Goal: Book appointment/travel/reservation

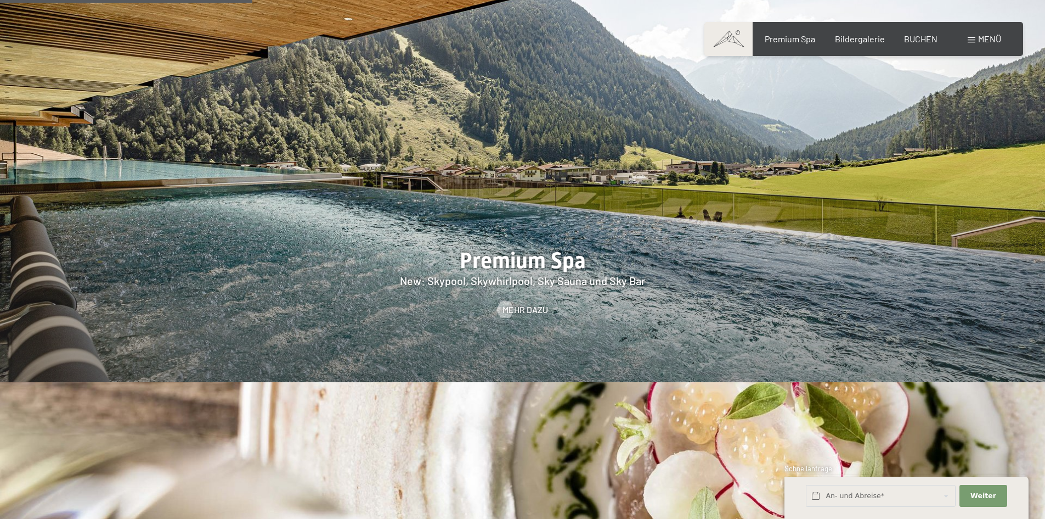
scroll to position [1043, 0]
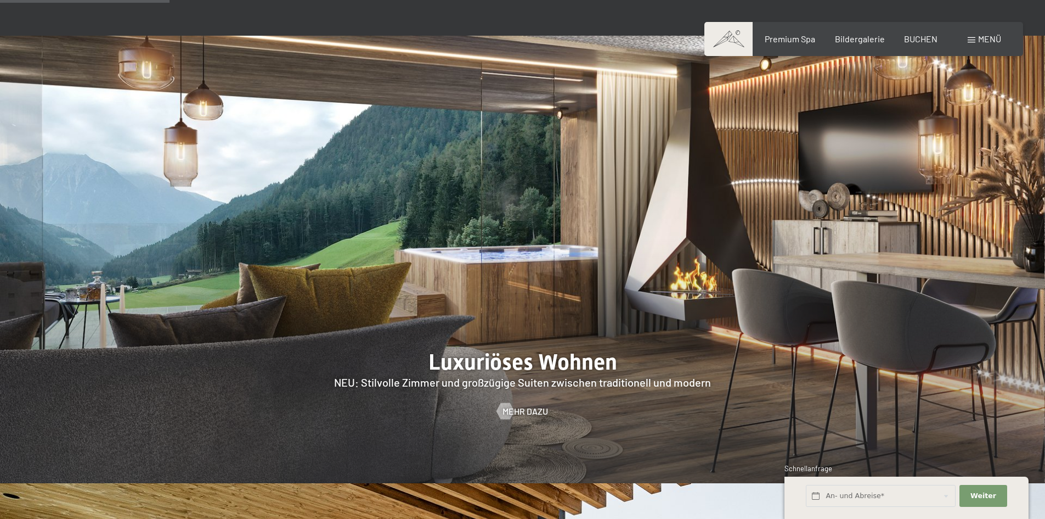
drag, startPoint x: 510, startPoint y: 311, endPoint x: 661, endPoint y: 327, distance: 152.3
click at [661, 327] on div at bounding box center [522, 260] width 1045 height 448
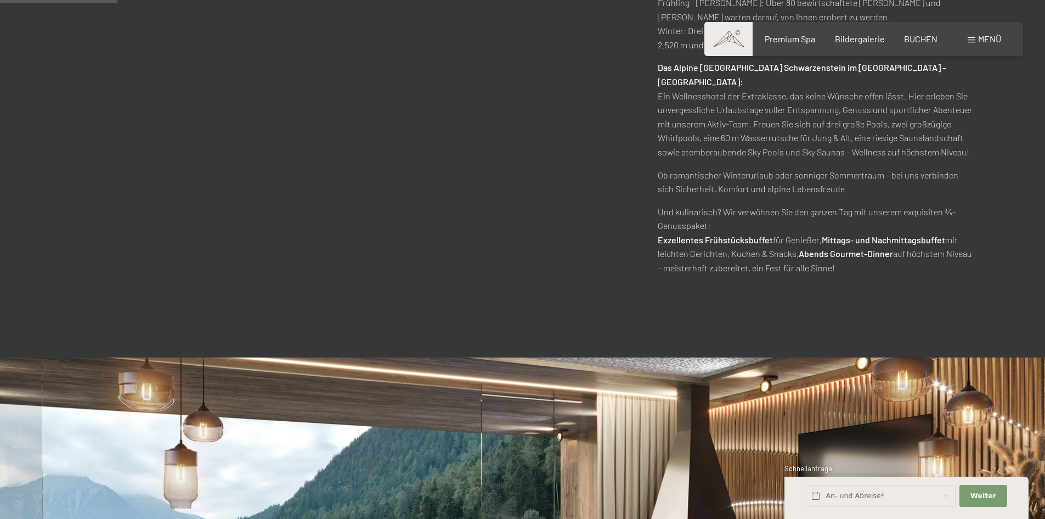
scroll to position [604, 0]
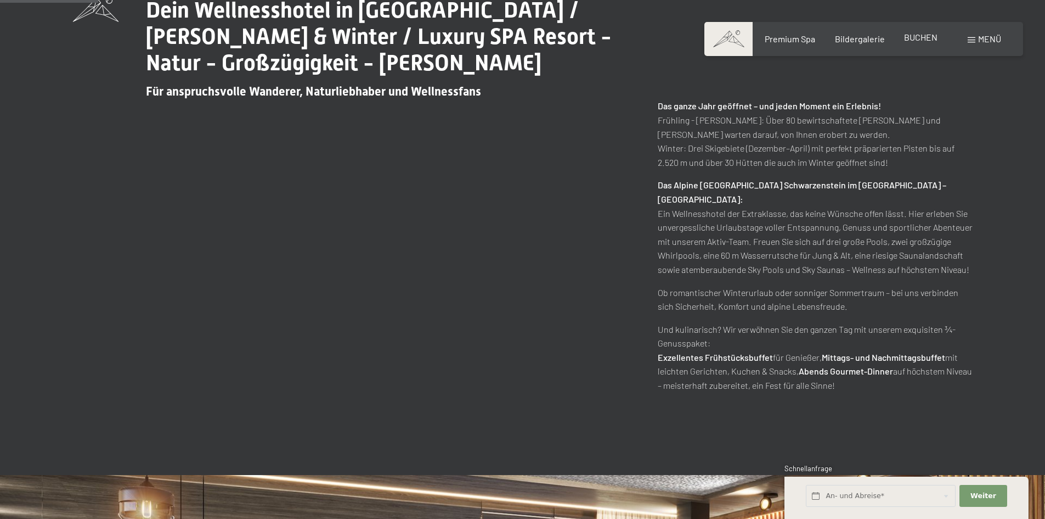
click at [924, 37] on span "BUCHEN" at bounding box center [920, 37] width 33 height 10
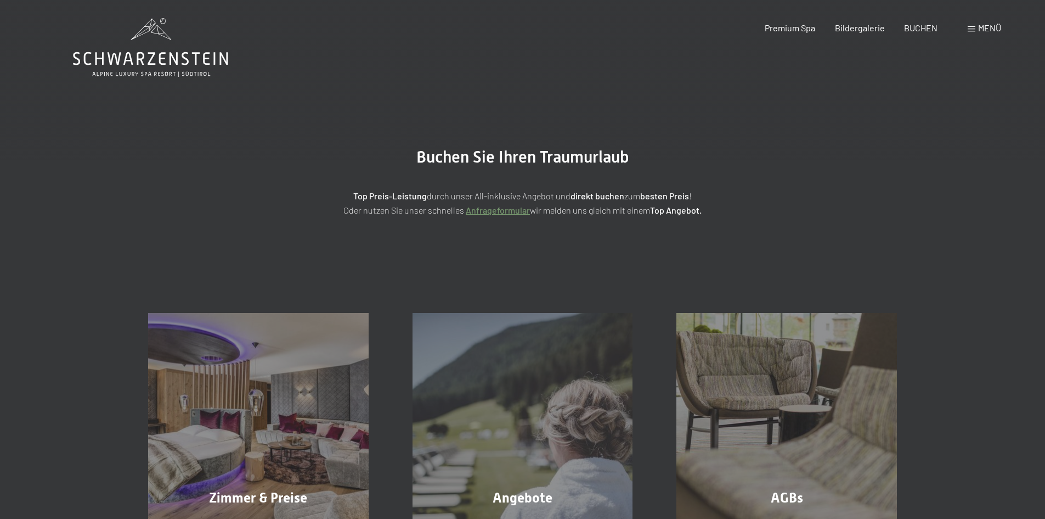
scroll to position [219, 0]
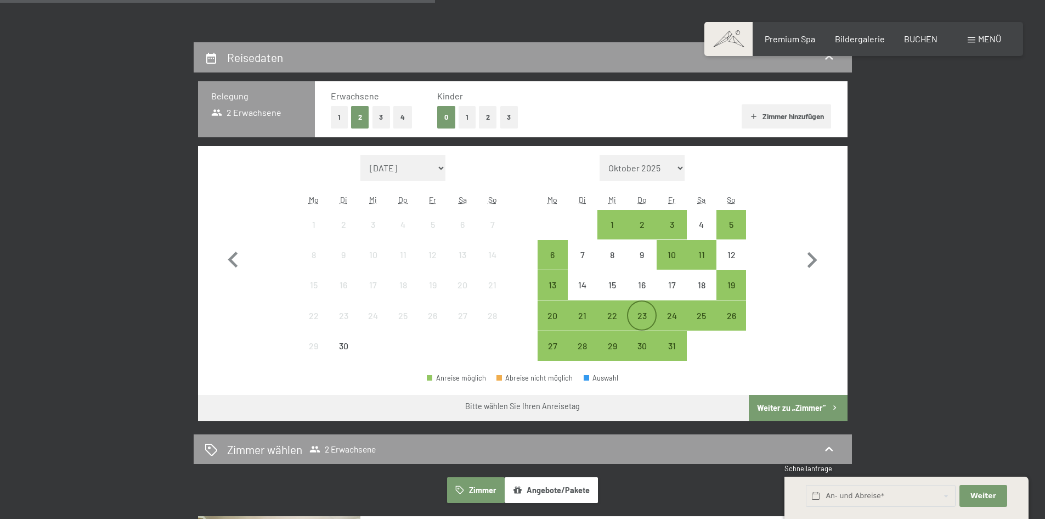
click at [633, 325] on div "23" at bounding box center [641, 324] width 27 height 27
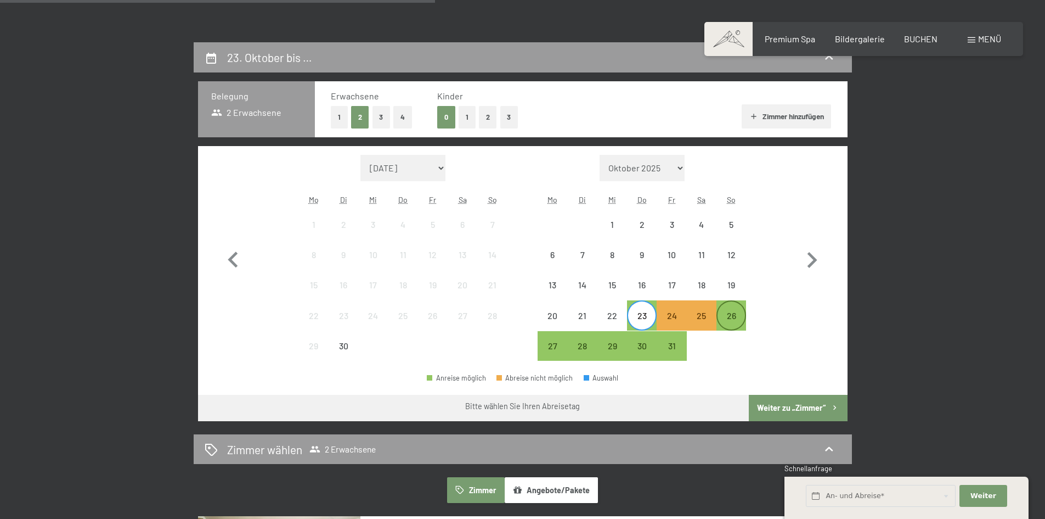
click at [736, 321] on div "26" at bounding box center [731, 324] width 27 height 27
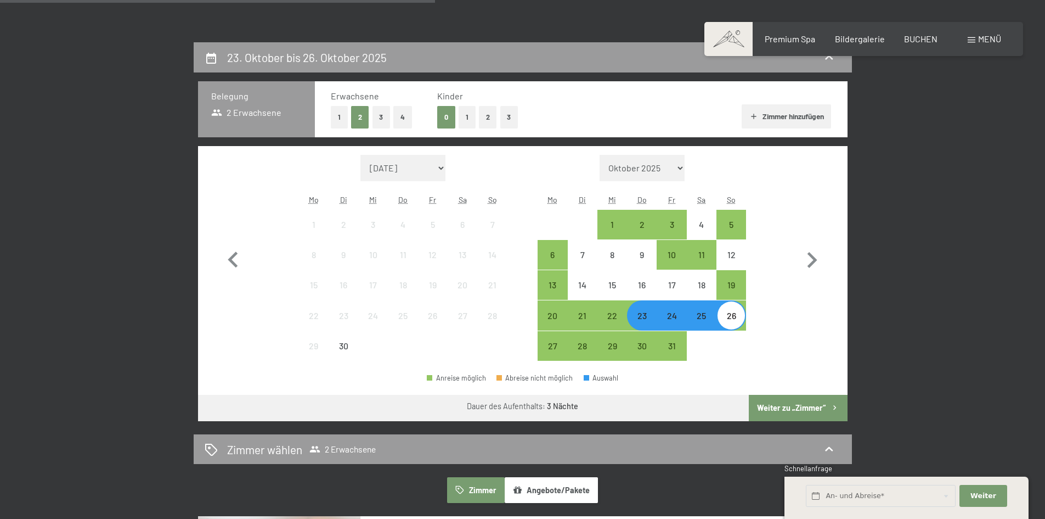
click at [643, 320] on div "23" at bounding box center [641, 324] width 27 height 27
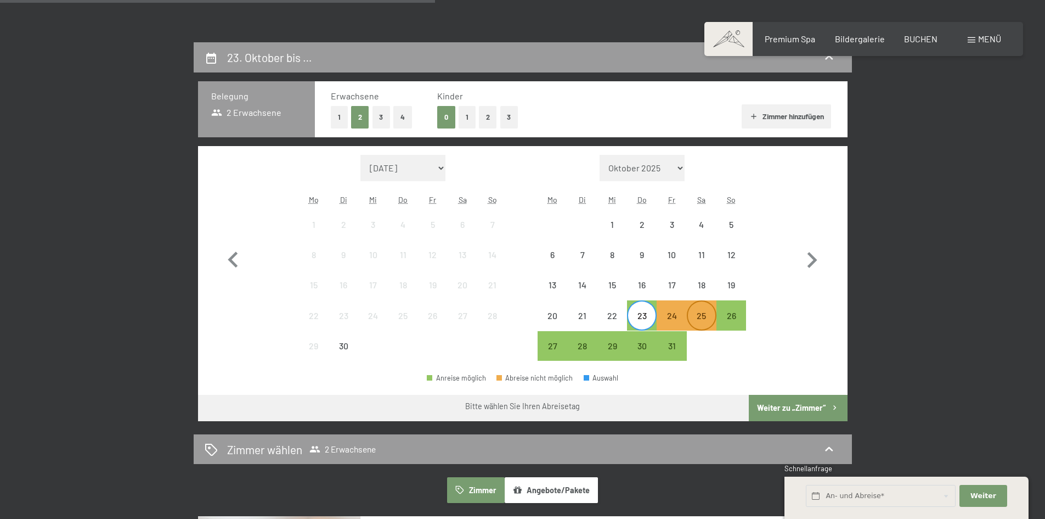
click at [697, 316] on div "25" at bounding box center [701, 324] width 27 height 27
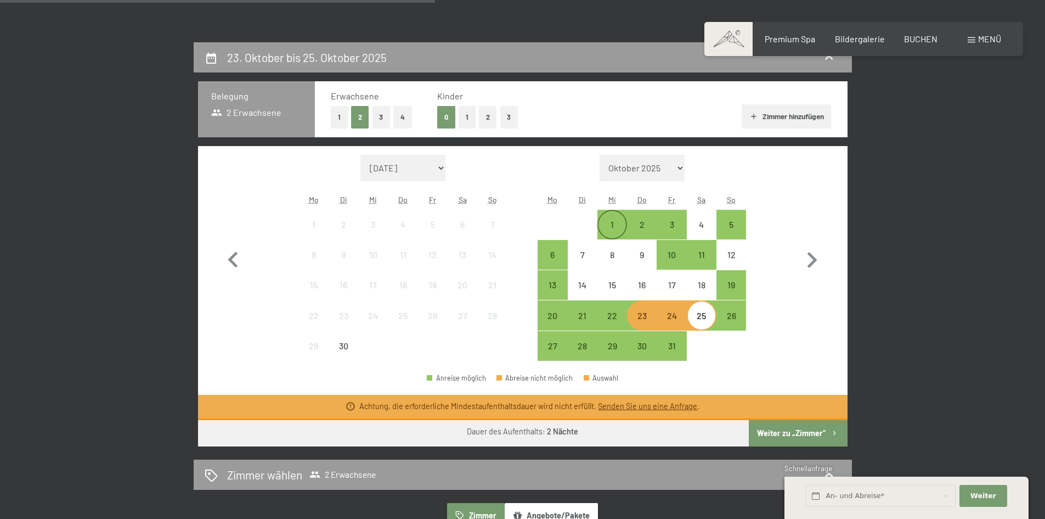
click at [609, 226] on div "1" at bounding box center [612, 233] width 27 height 27
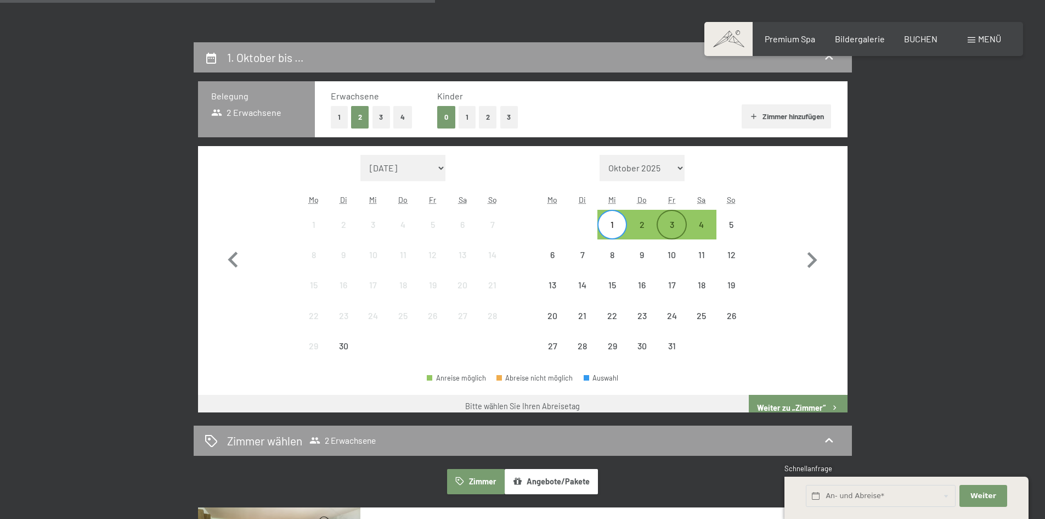
click at [669, 220] on div "3" at bounding box center [671, 233] width 27 height 27
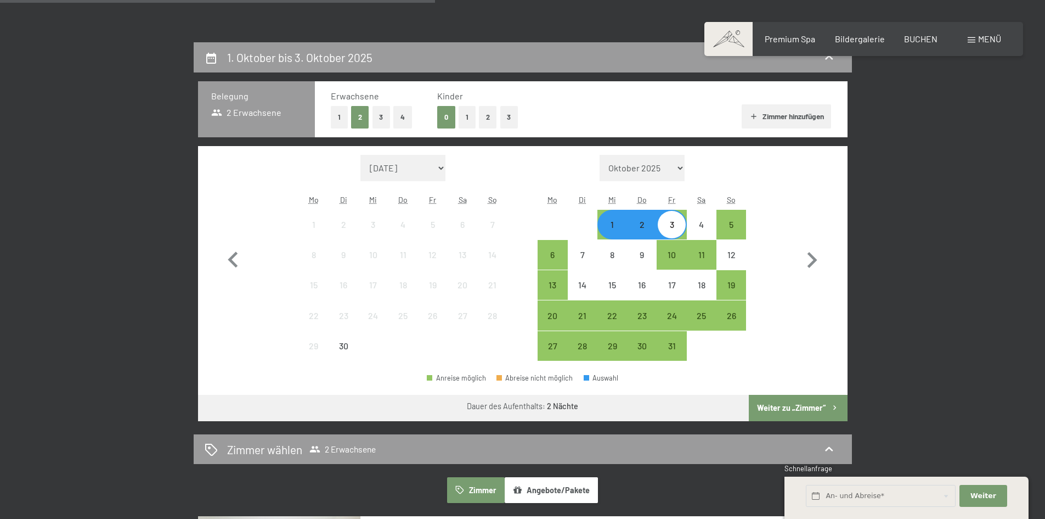
click at [805, 400] on button "Weiter zu „Zimmer“" at bounding box center [798, 408] width 98 height 26
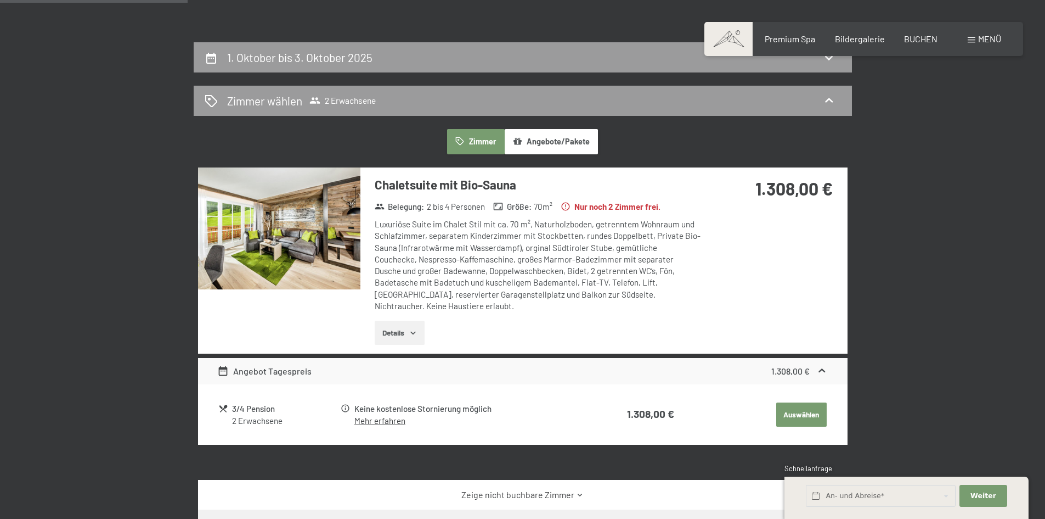
scroll to position [262, 0]
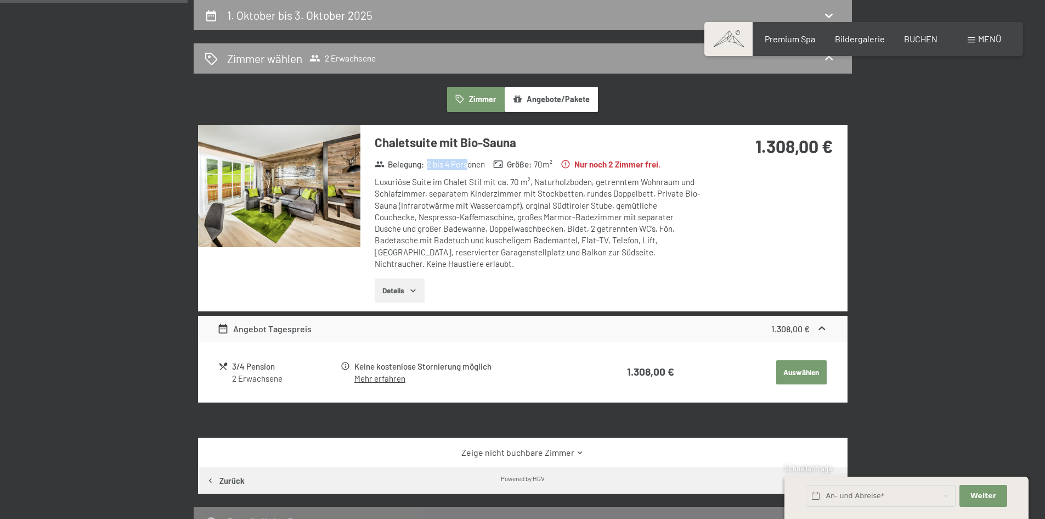
drag, startPoint x: 427, startPoint y: 166, endPoint x: 471, endPoint y: 166, distance: 43.9
click at [471, 166] on div "Belegung : 2 bis 4 Personen" at bounding box center [429, 163] width 119 height 13
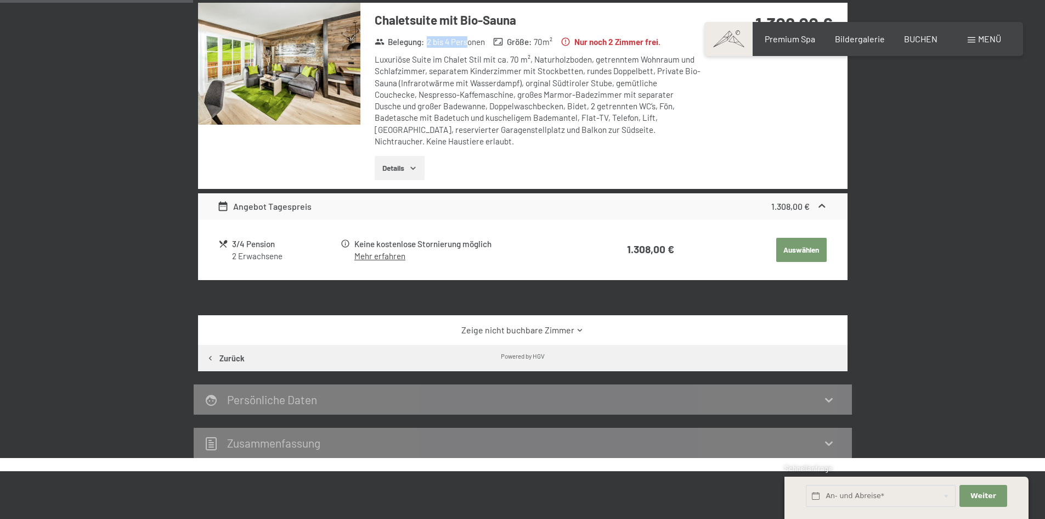
scroll to position [207, 0]
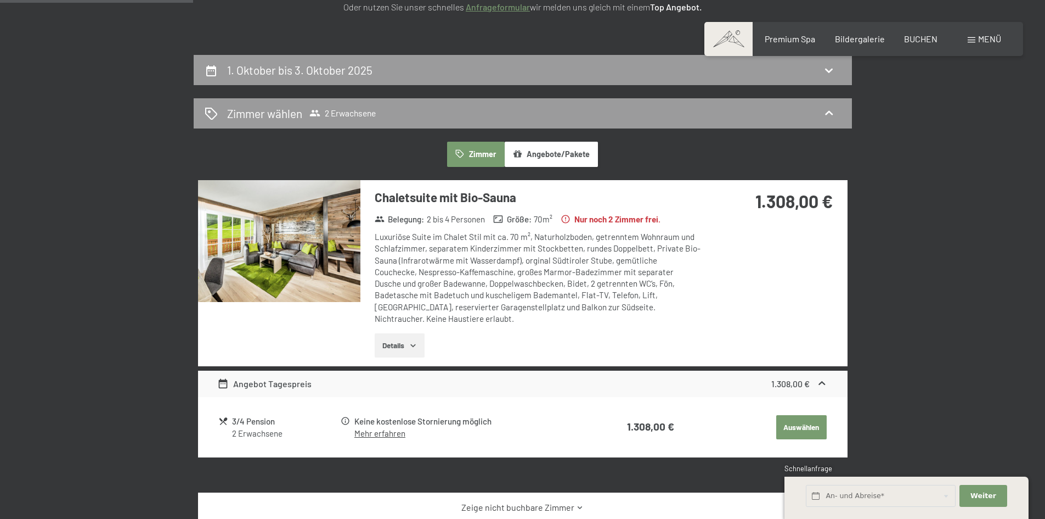
click at [580, 262] on div "Luxuriöse Suite im Chalet Stil mit ca. 70 m², Naturholzboden, getrenntem Wohnra…" at bounding box center [538, 277] width 327 height 93
click at [395, 347] on button "Details" at bounding box center [400, 345] width 50 height 24
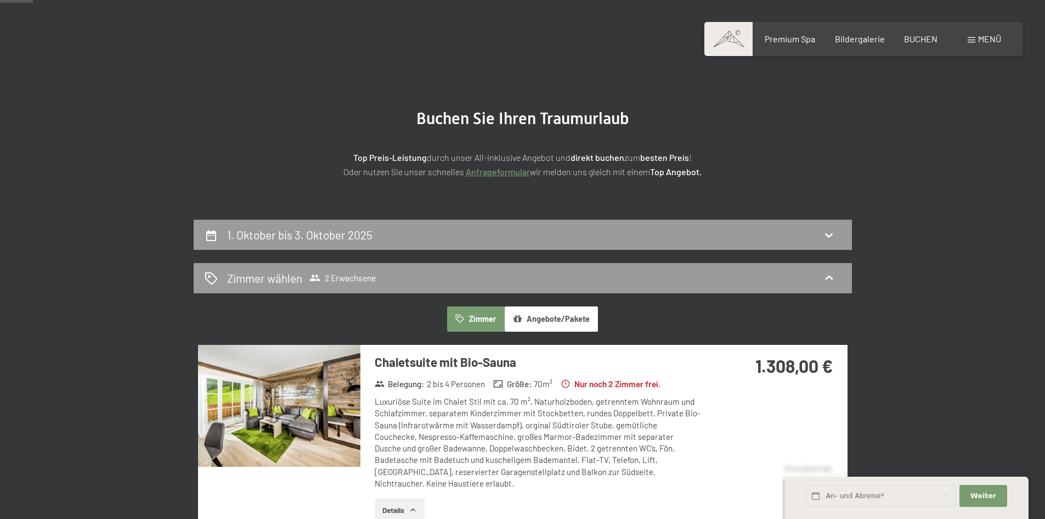
scroll to position [0, 0]
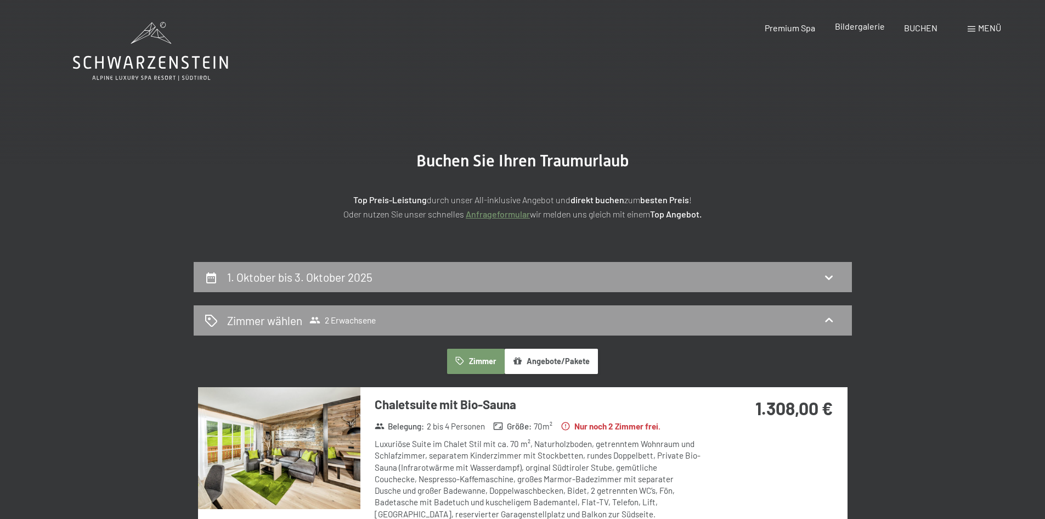
click at [863, 29] on span "Bildergalerie" at bounding box center [860, 26] width 50 height 10
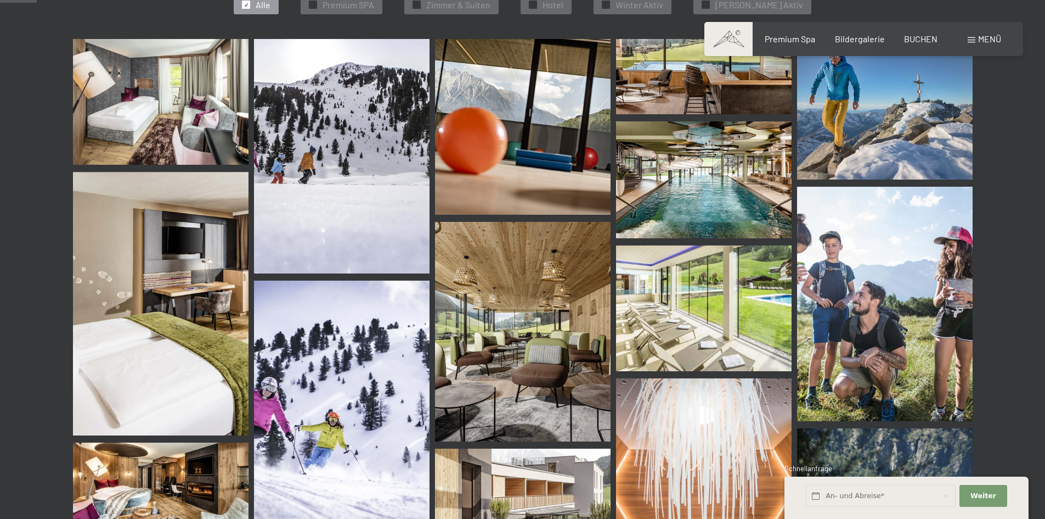
scroll to position [549, 0]
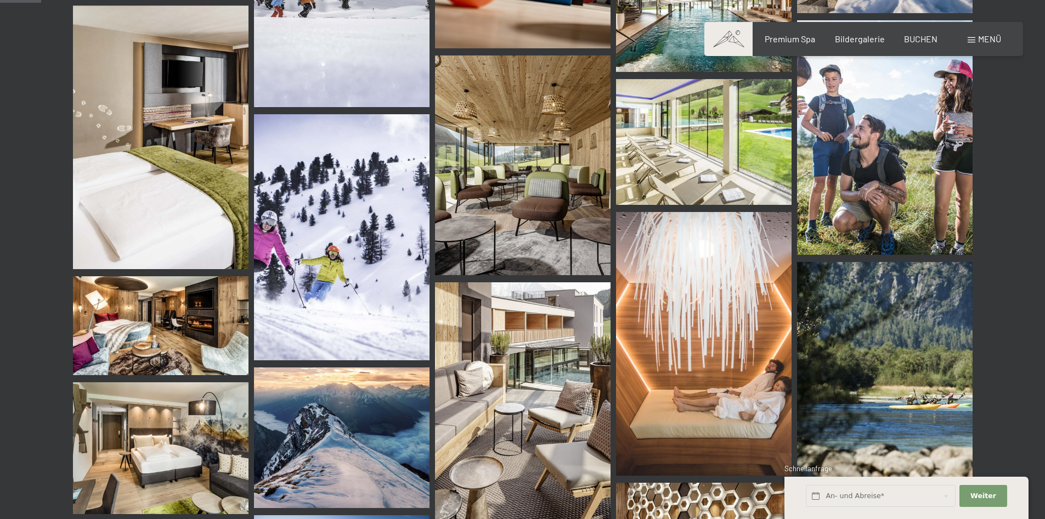
click at [719, 295] on img at bounding box center [704, 343] width 176 height 263
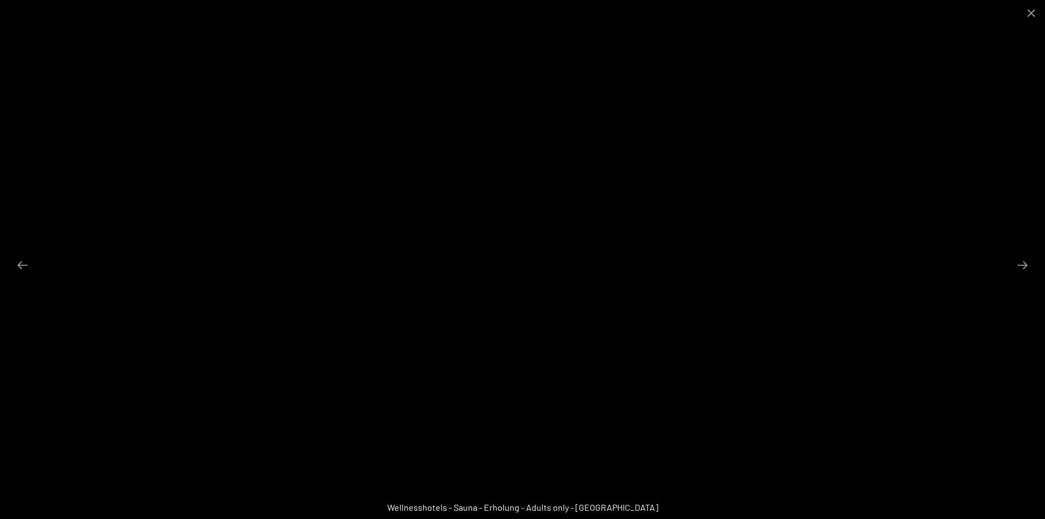
scroll to position [241, 0]
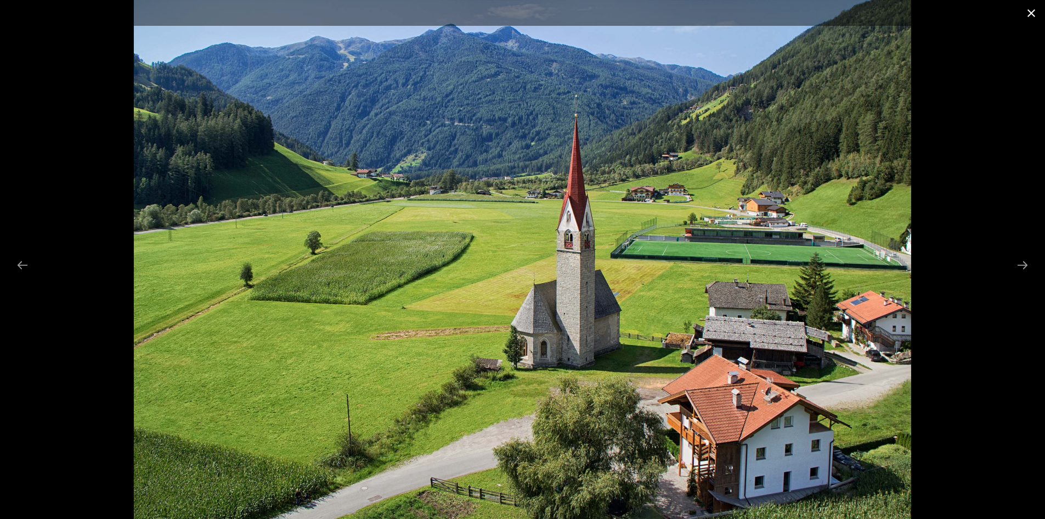
click at [1026, 18] on button "Close gallery" at bounding box center [1031, 13] width 27 height 26
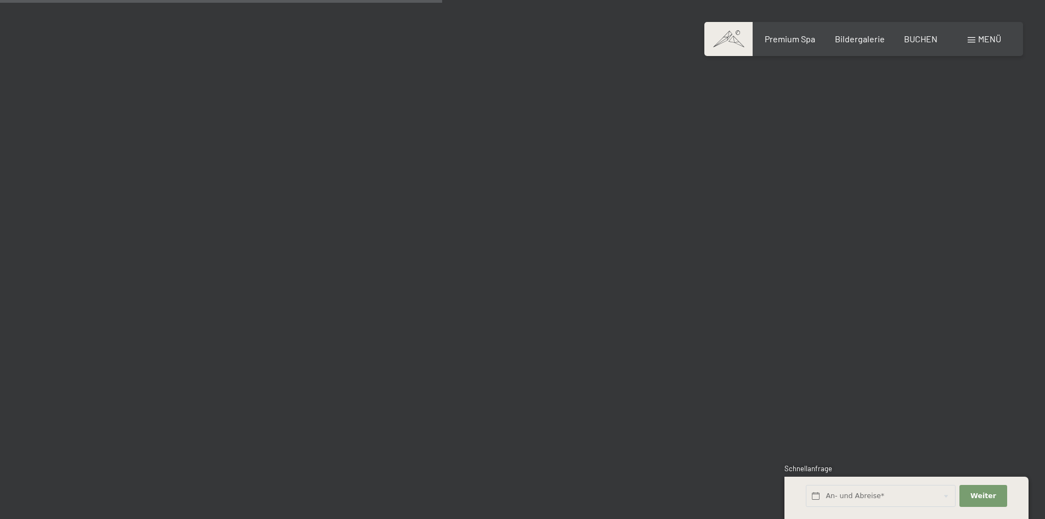
scroll to position [6256, 0]
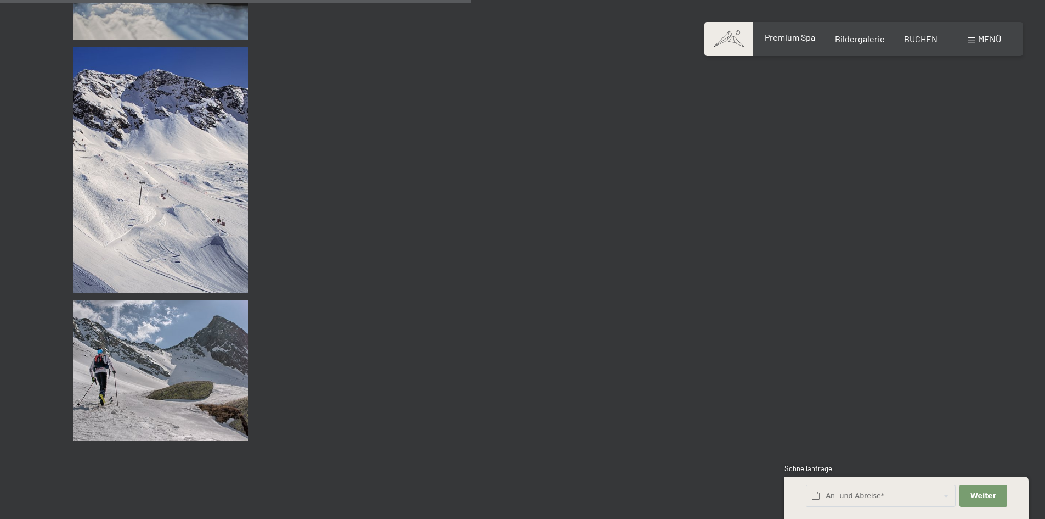
click at [786, 38] on span "Premium Spa" at bounding box center [790, 37] width 50 height 10
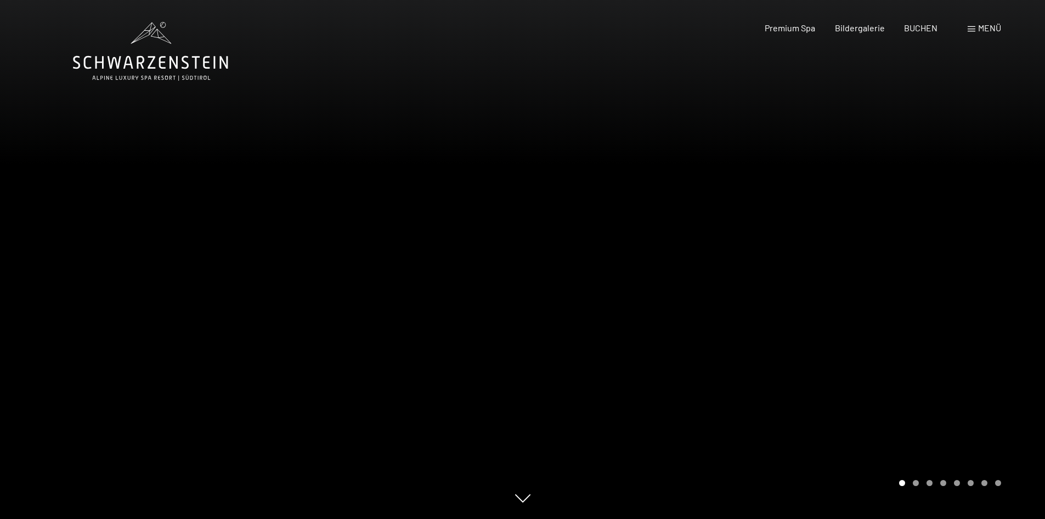
click at [941, 256] on div at bounding box center [784, 259] width 523 height 519
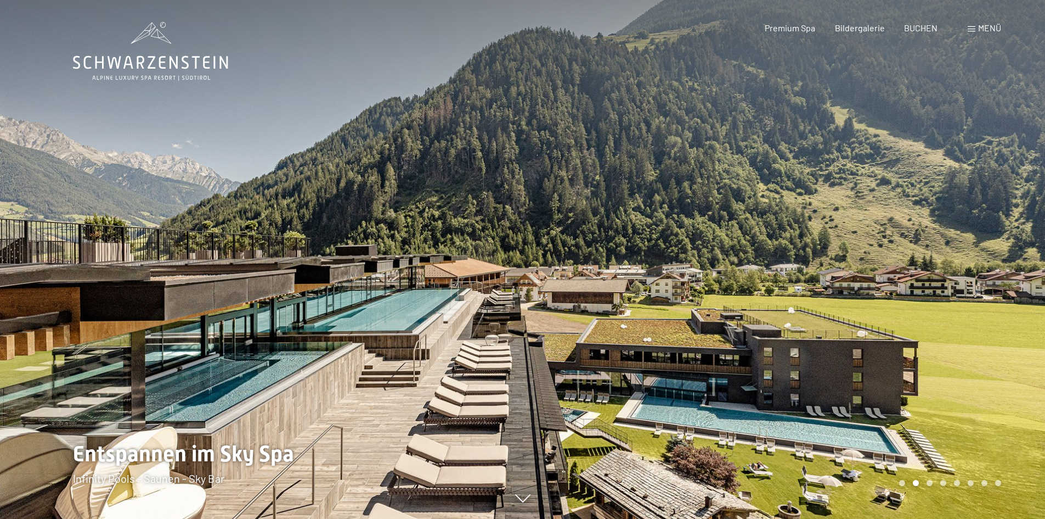
click at [519, 382] on div at bounding box center [261, 259] width 523 height 519
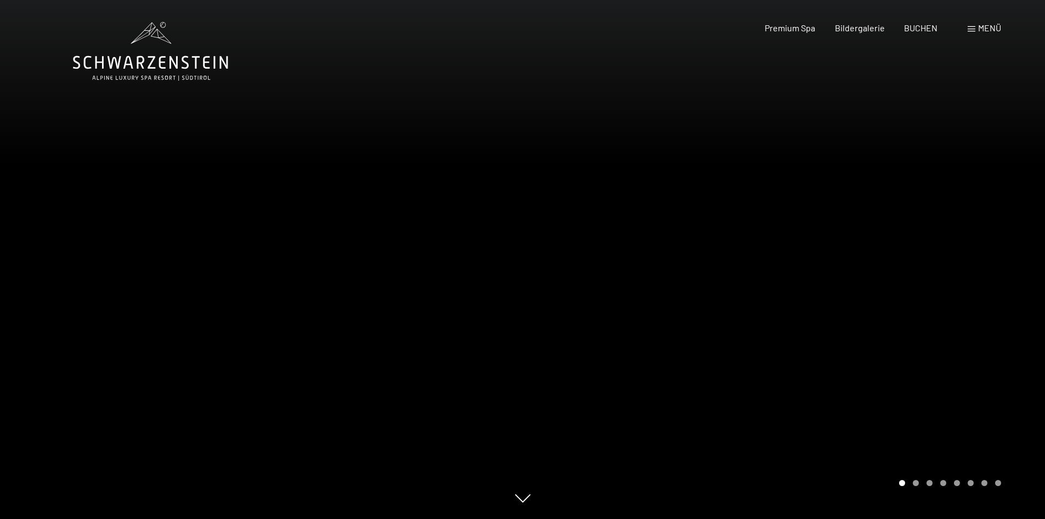
click at [561, 495] on div at bounding box center [784, 259] width 523 height 519
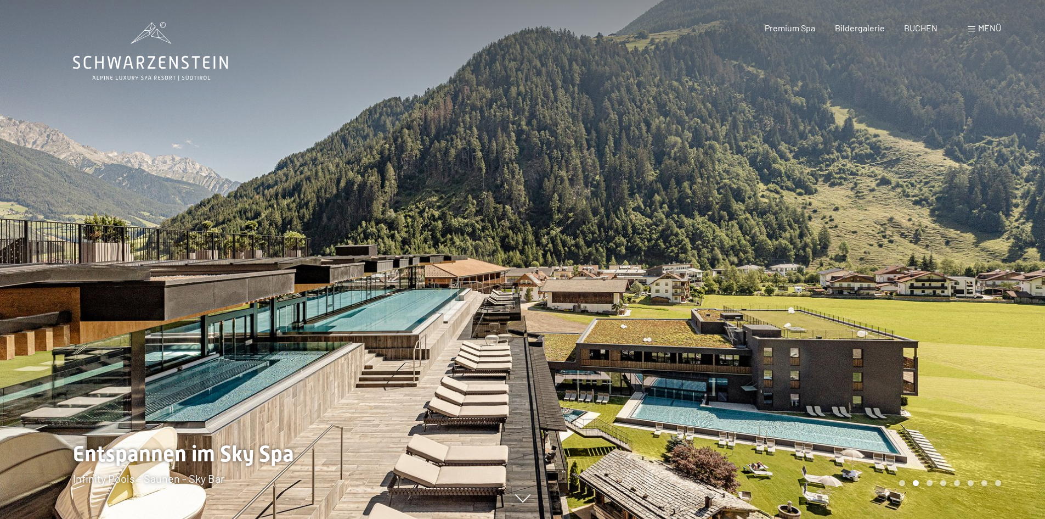
click at [357, 266] on div at bounding box center [261, 259] width 523 height 519
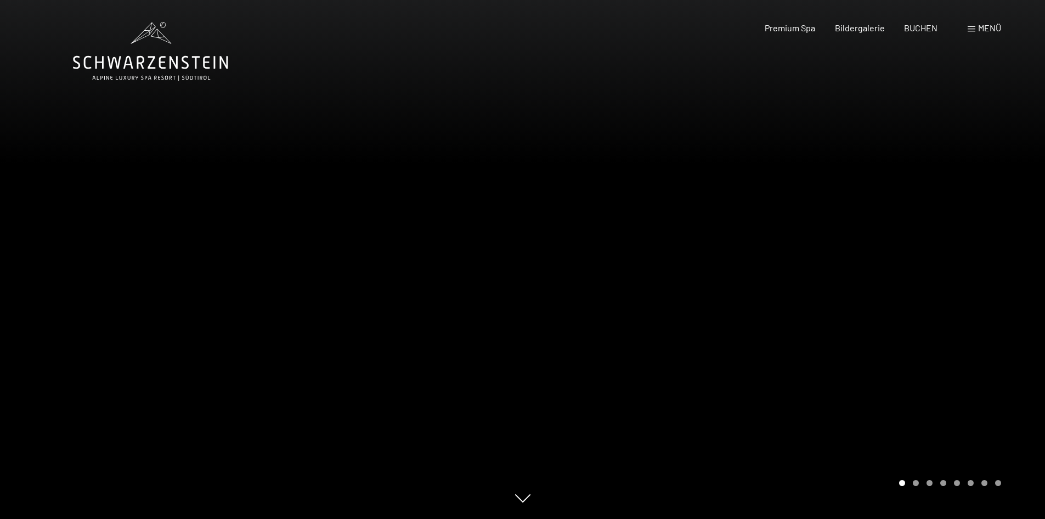
click at [211, 234] on div at bounding box center [261, 259] width 523 height 519
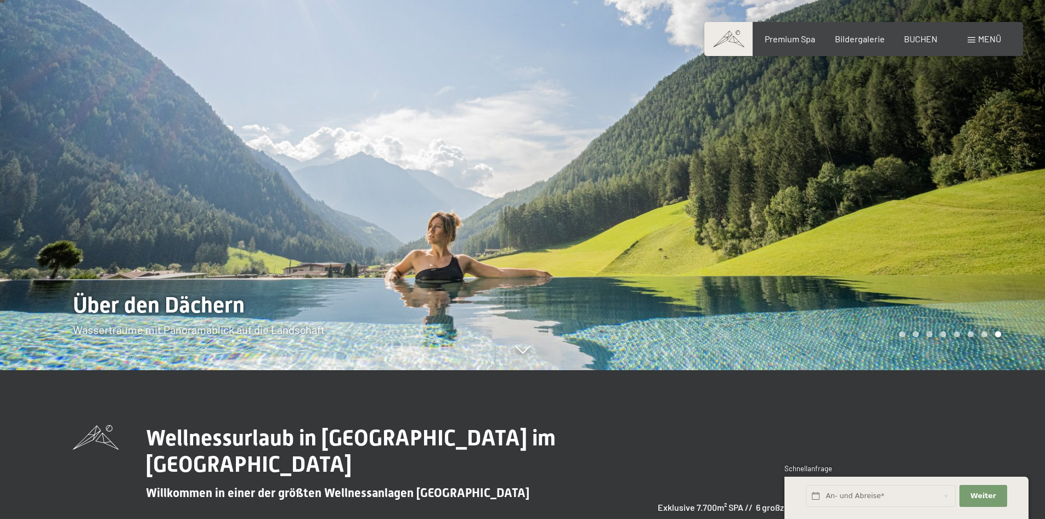
scroll to position [55, 0]
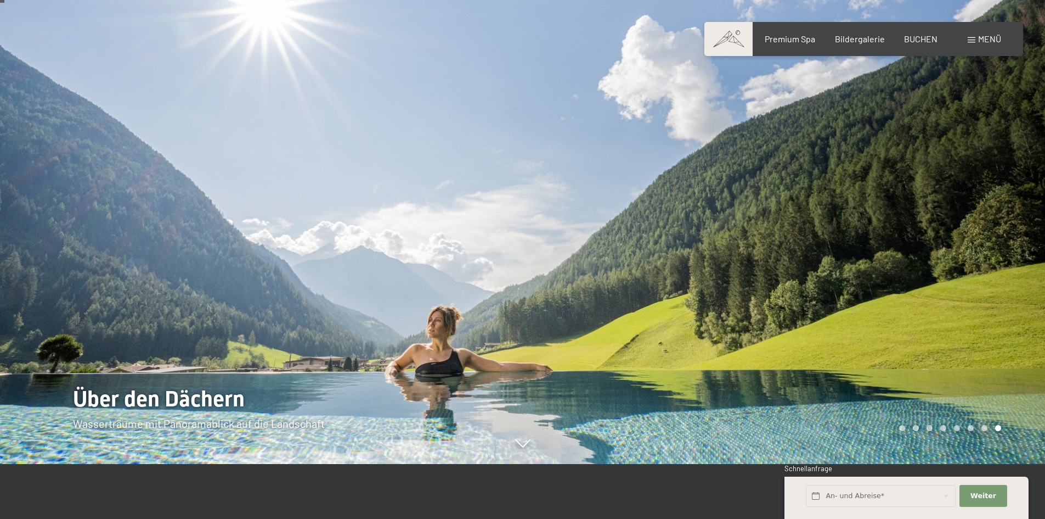
click at [925, 177] on div at bounding box center [784, 204] width 523 height 519
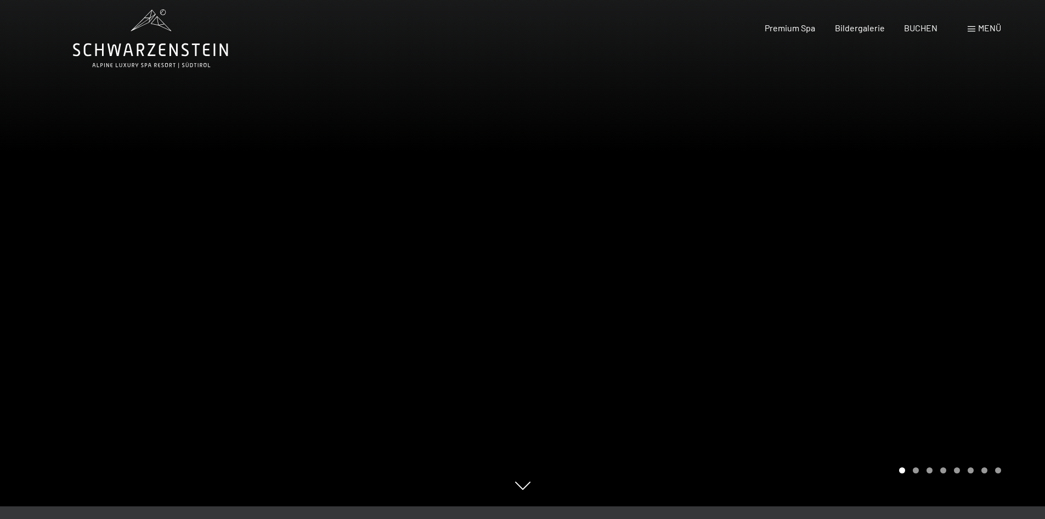
scroll to position [0, 0]
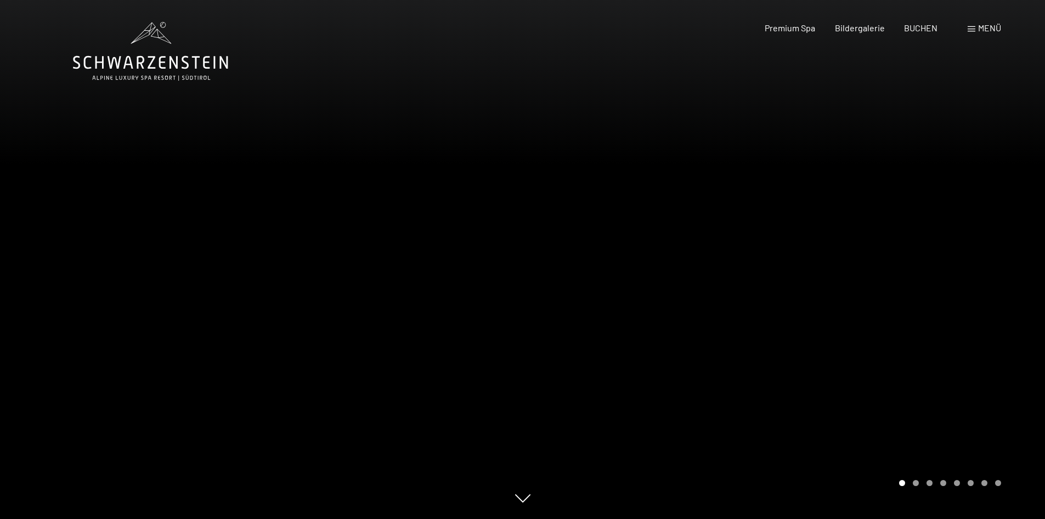
click at [986, 250] on div at bounding box center [784, 259] width 523 height 519
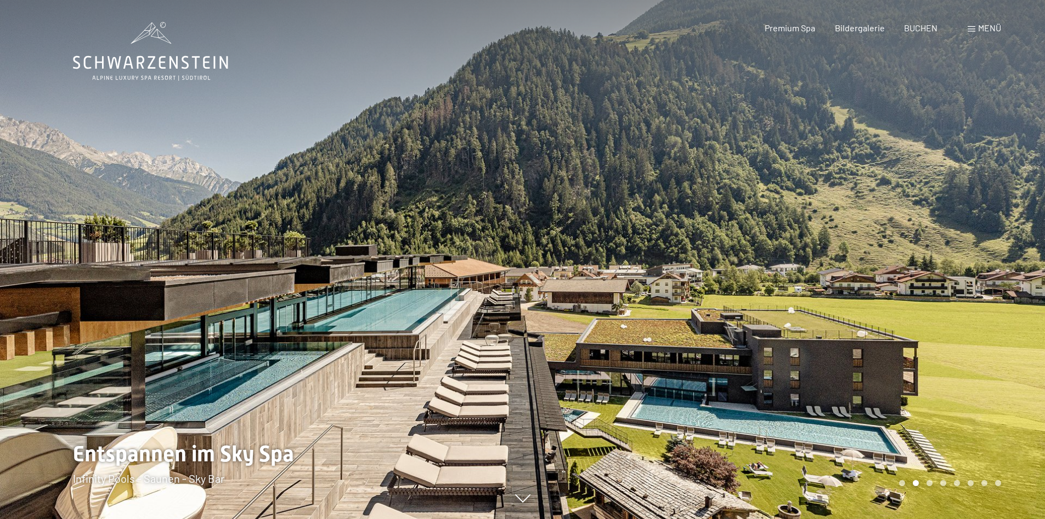
click at [916, 292] on div at bounding box center [784, 259] width 523 height 519
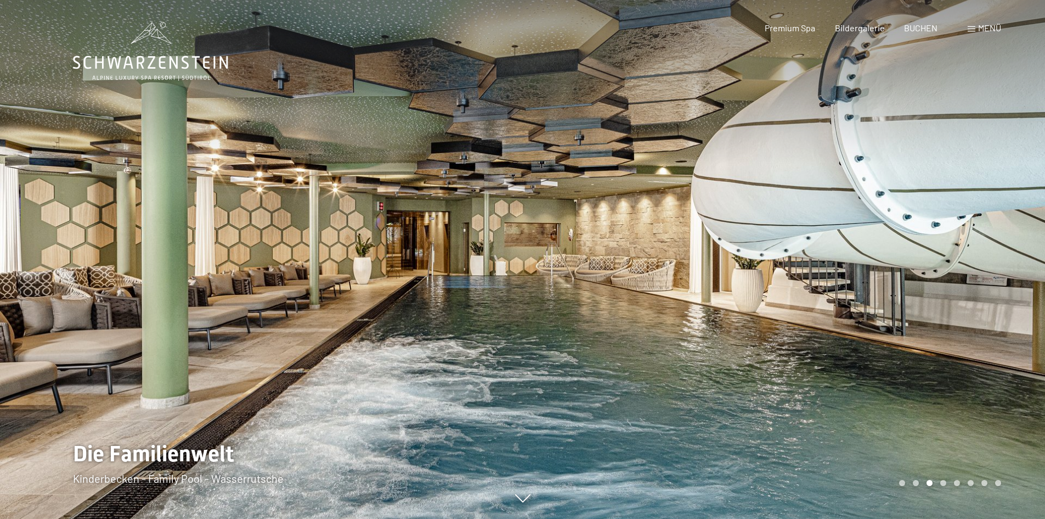
click at [790, 243] on div at bounding box center [784, 259] width 523 height 519
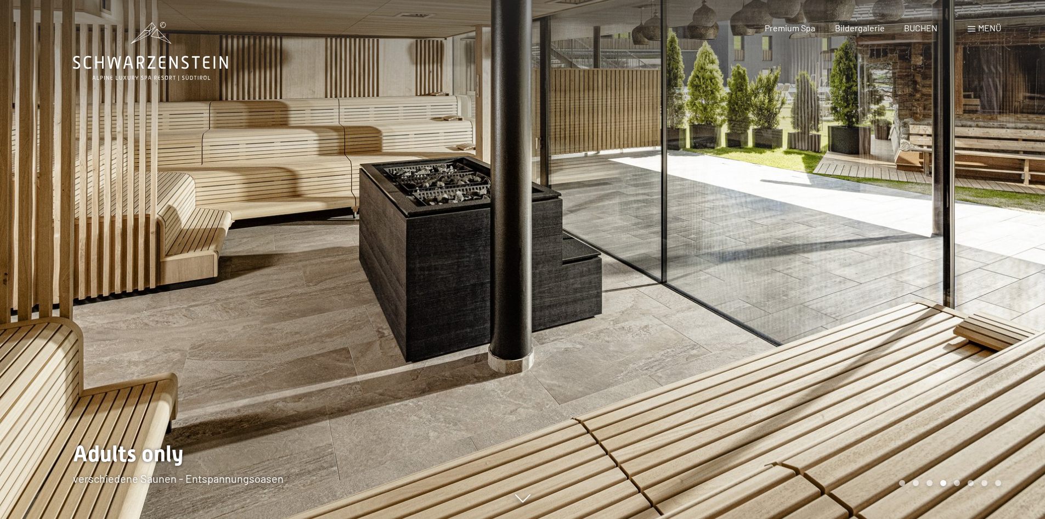
click at [869, 160] on div at bounding box center [784, 259] width 523 height 519
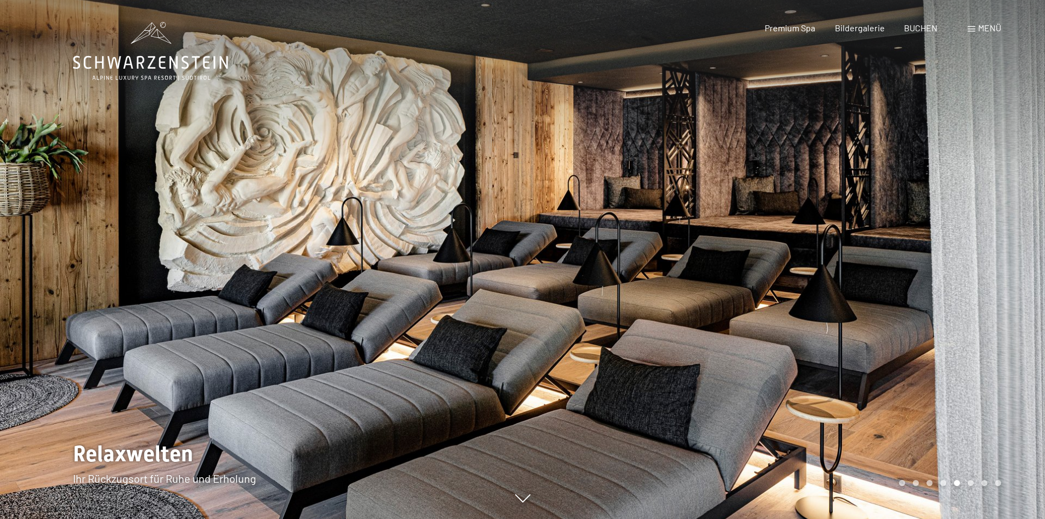
click at [869, 160] on div at bounding box center [784, 259] width 523 height 519
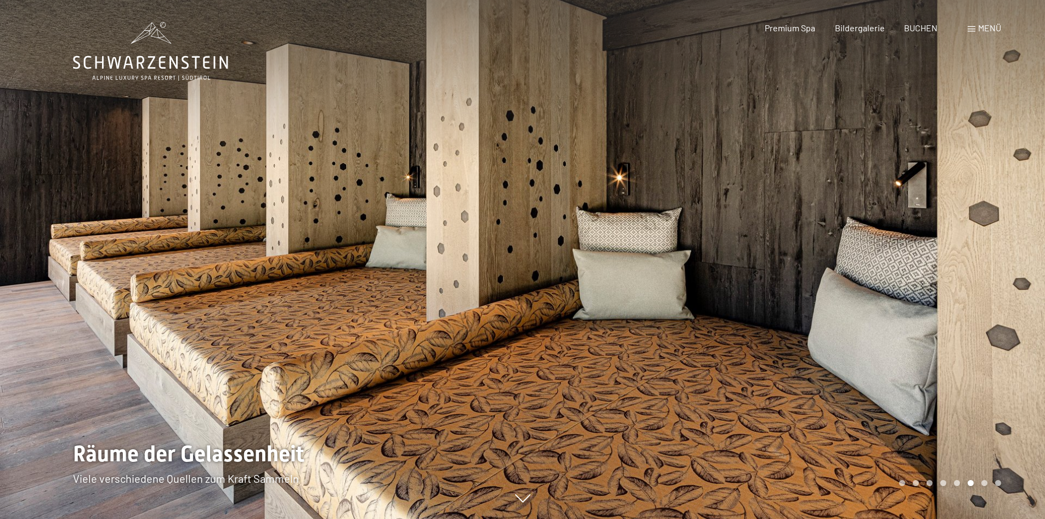
click at [869, 160] on div at bounding box center [784, 259] width 523 height 519
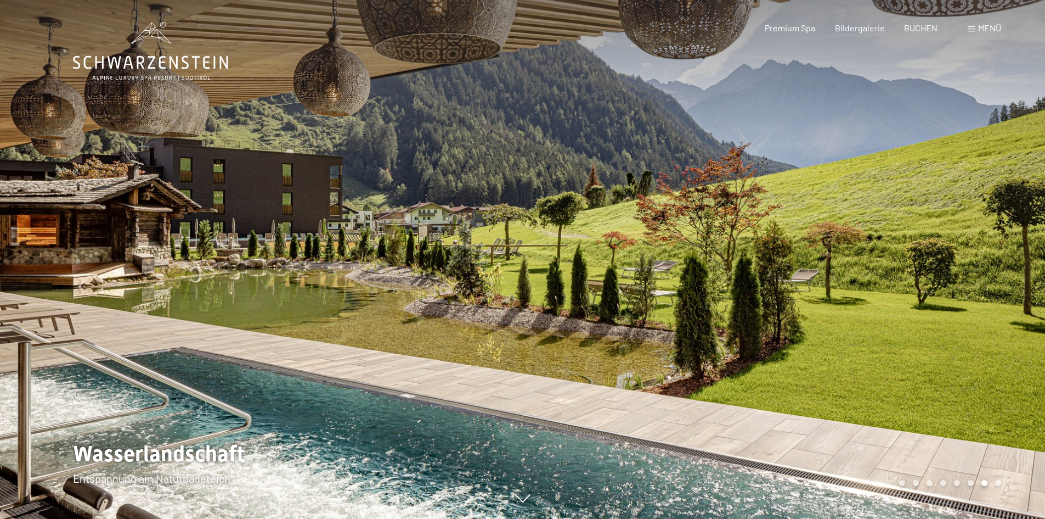
click at [869, 160] on div at bounding box center [784, 259] width 523 height 519
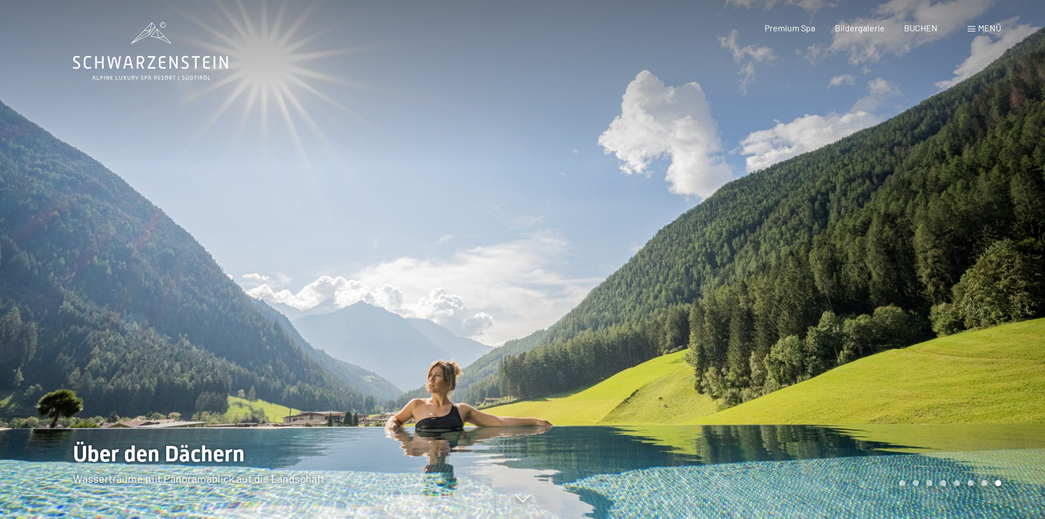
click at [869, 160] on div at bounding box center [784, 259] width 523 height 519
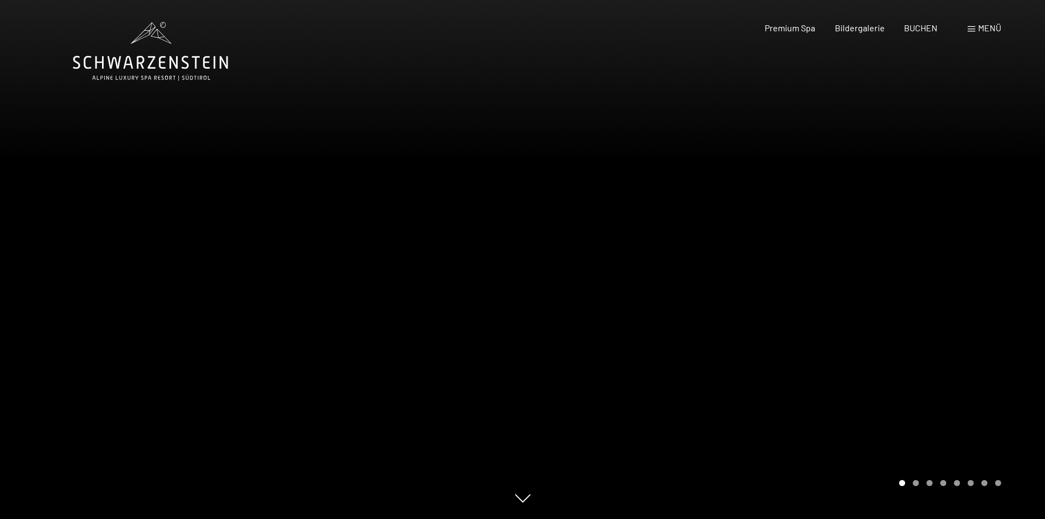
click at [869, 160] on div at bounding box center [784, 259] width 523 height 519
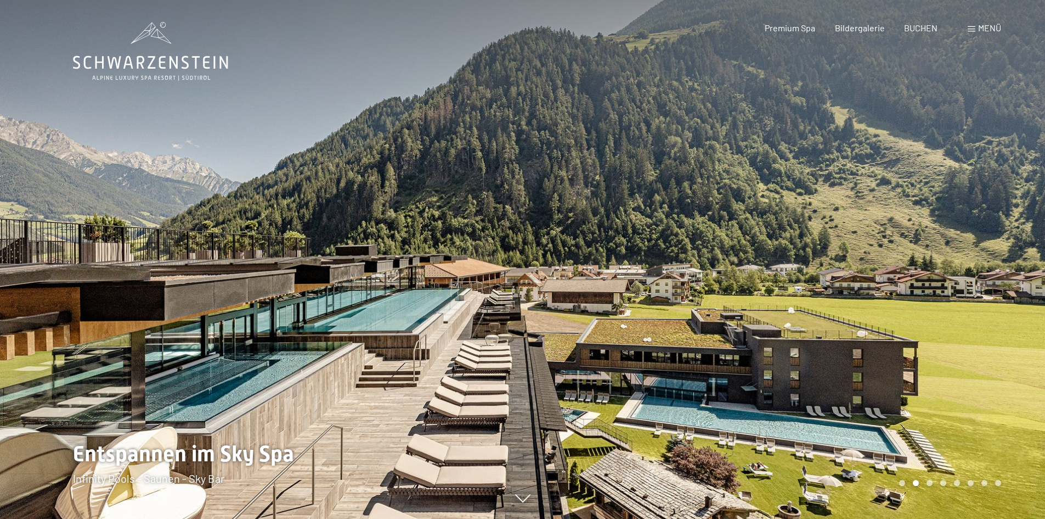
click at [931, 244] on div at bounding box center [784, 259] width 523 height 519
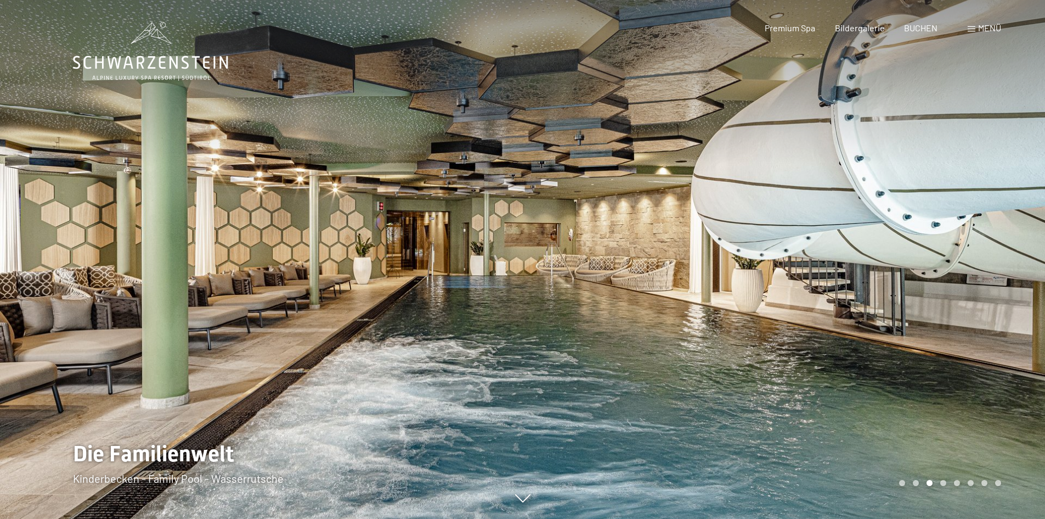
click at [163, 224] on div at bounding box center [261, 259] width 523 height 519
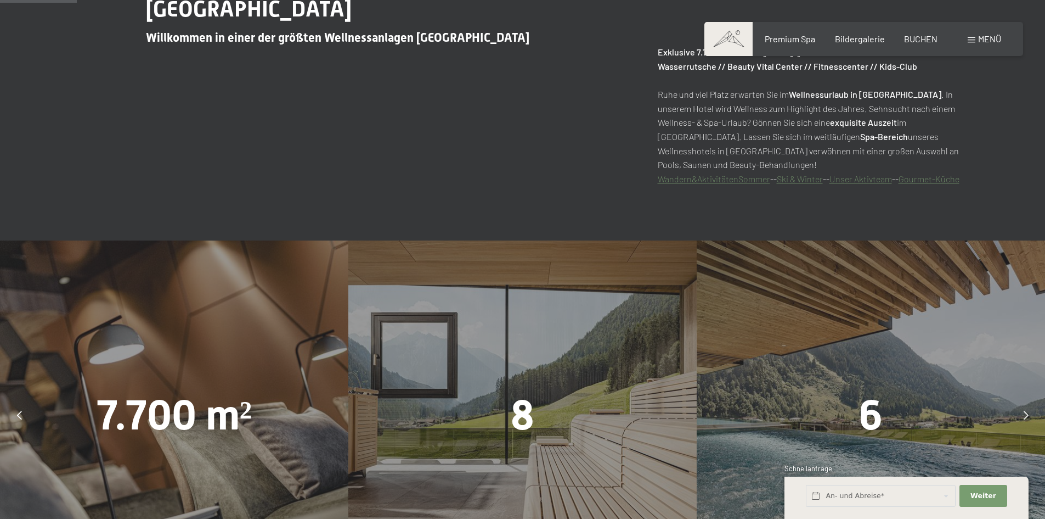
scroll to position [549, 0]
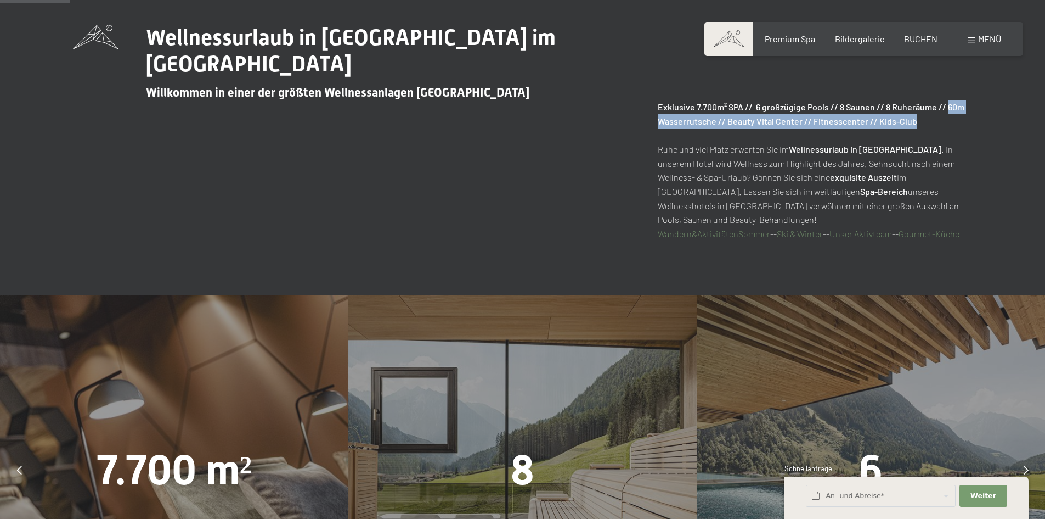
drag, startPoint x: 949, startPoint y: 106, endPoint x: 961, endPoint y: 117, distance: 16.7
click at [961, 117] on p "Exklusive 7.700m² SPA // 6 großzügige Pools // 8 Saunen // 8 Ruheräume // 60m W…" at bounding box center [815, 170] width 315 height 140
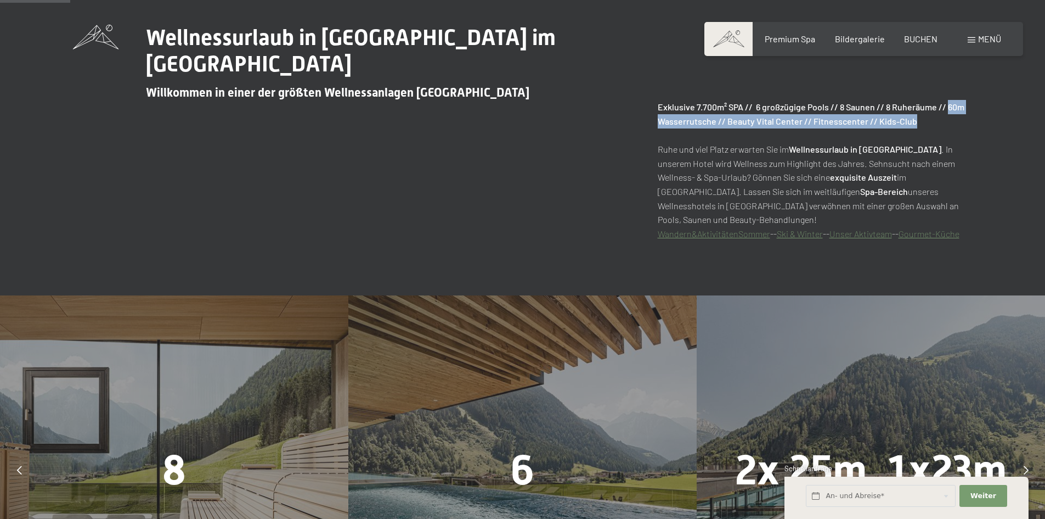
click at [961, 126] on p "Exklusive 7.700m² SPA // 6 großzügige Pools // 8 Saunen // 8 Ruheräume // 60m W…" at bounding box center [815, 170] width 315 height 140
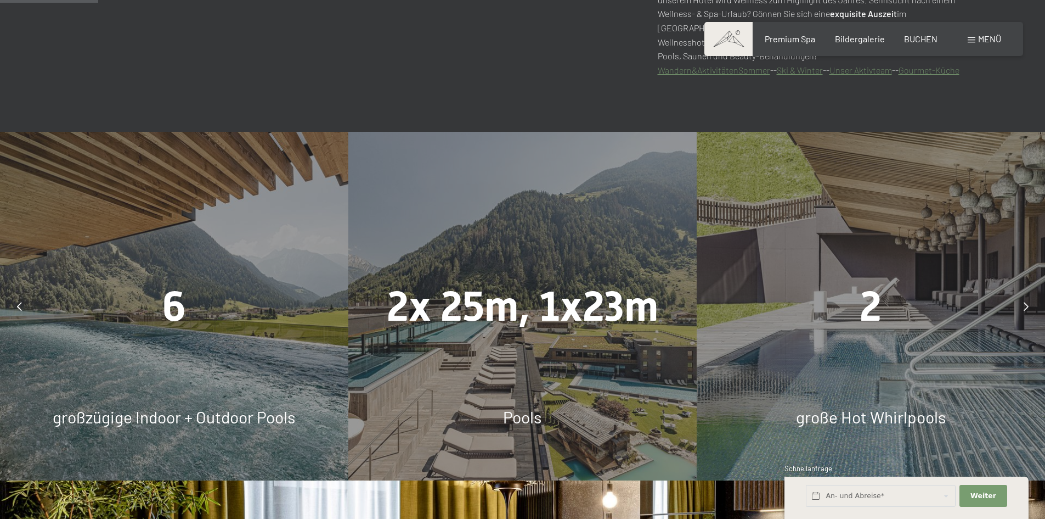
scroll to position [768, 0]
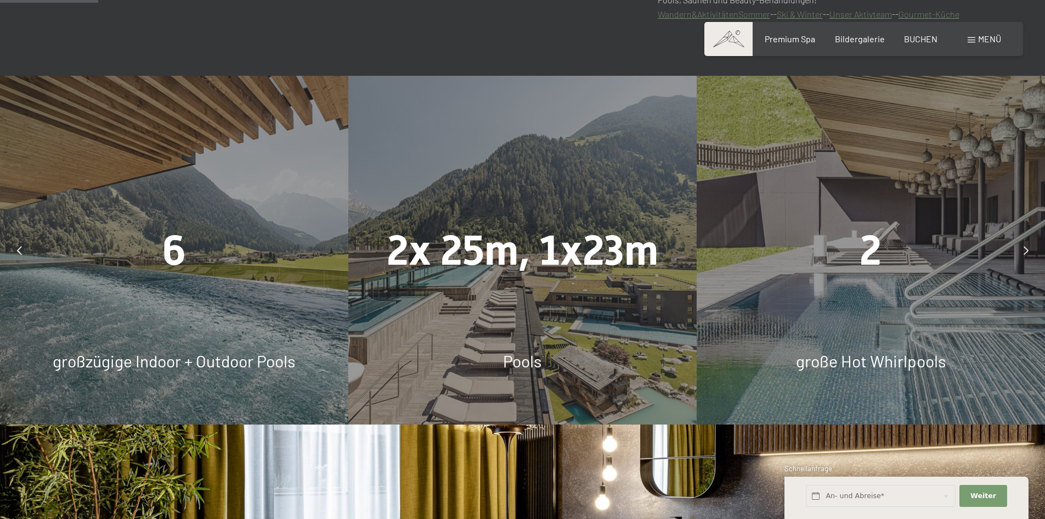
click at [1028, 251] on icon at bounding box center [1026, 250] width 5 height 9
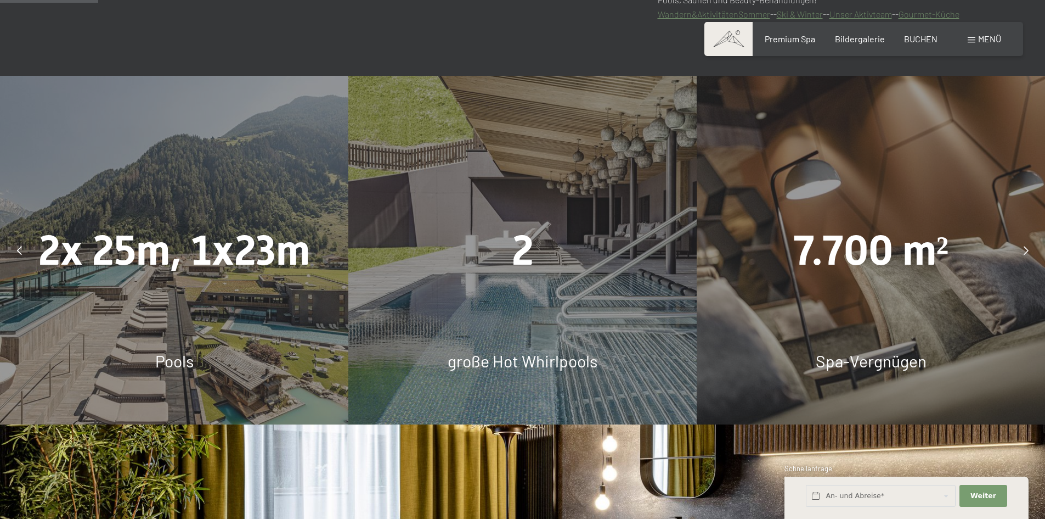
click at [1028, 251] on icon at bounding box center [1026, 250] width 5 height 9
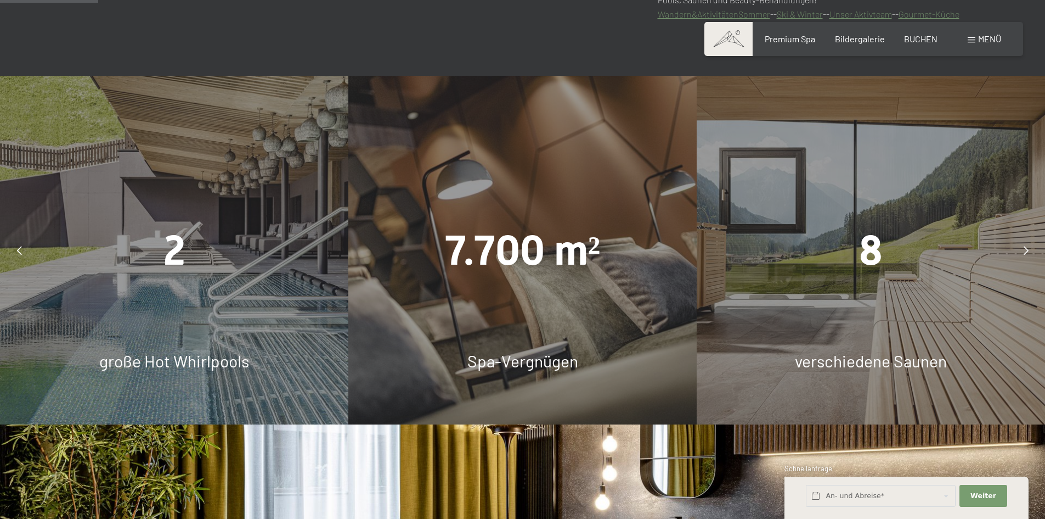
click at [1028, 251] on icon at bounding box center [1026, 250] width 5 height 9
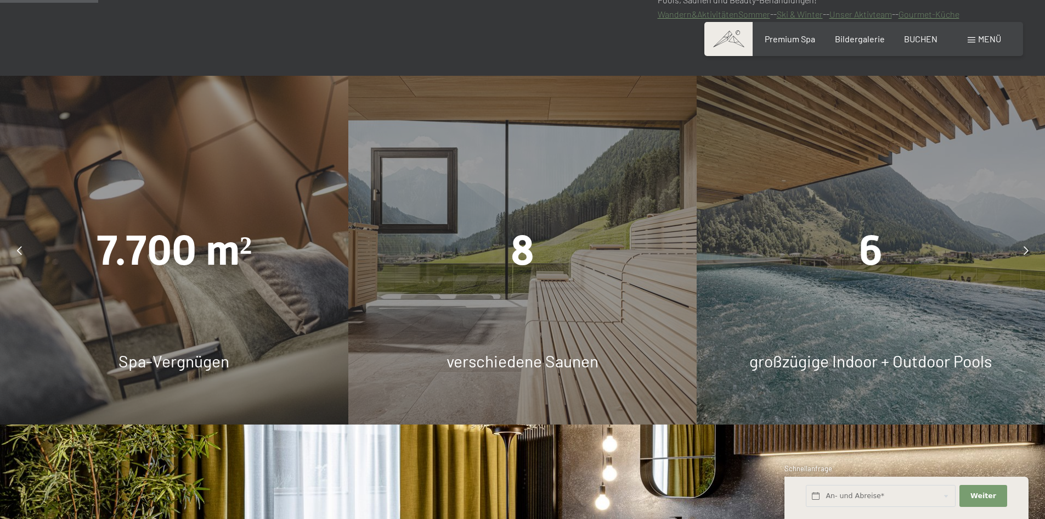
click at [1028, 251] on icon at bounding box center [1026, 250] width 5 height 9
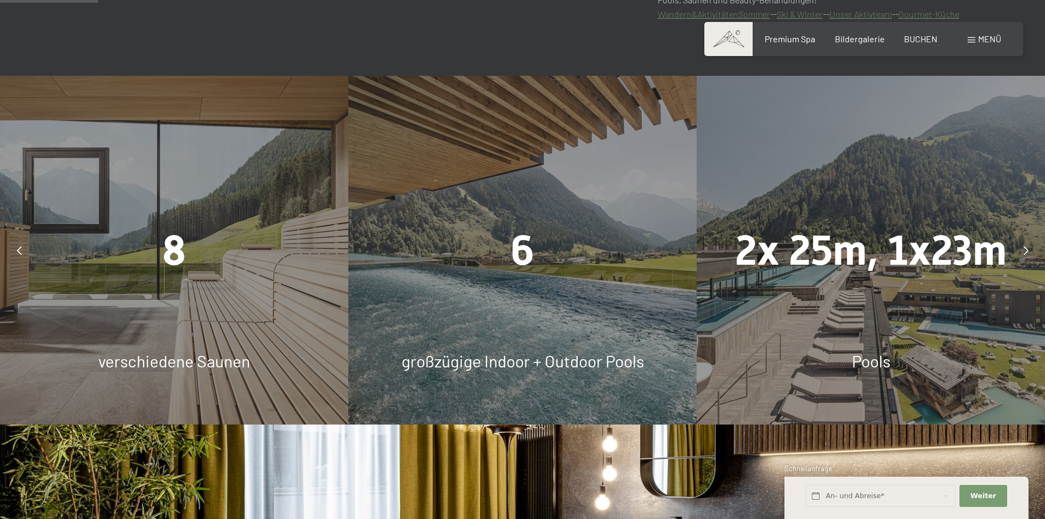
click at [1028, 251] on icon at bounding box center [1026, 250] width 5 height 9
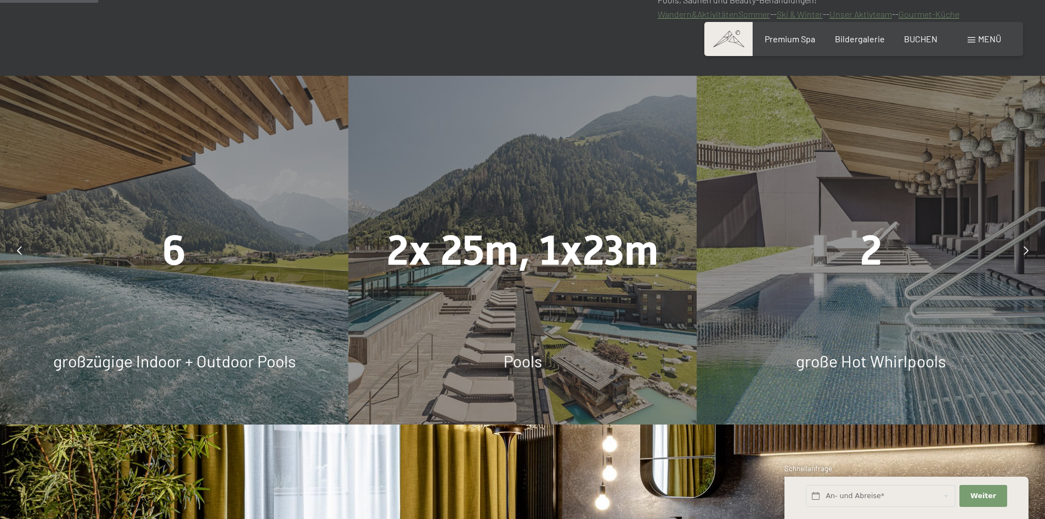
click at [1028, 251] on icon at bounding box center [1026, 250] width 5 height 9
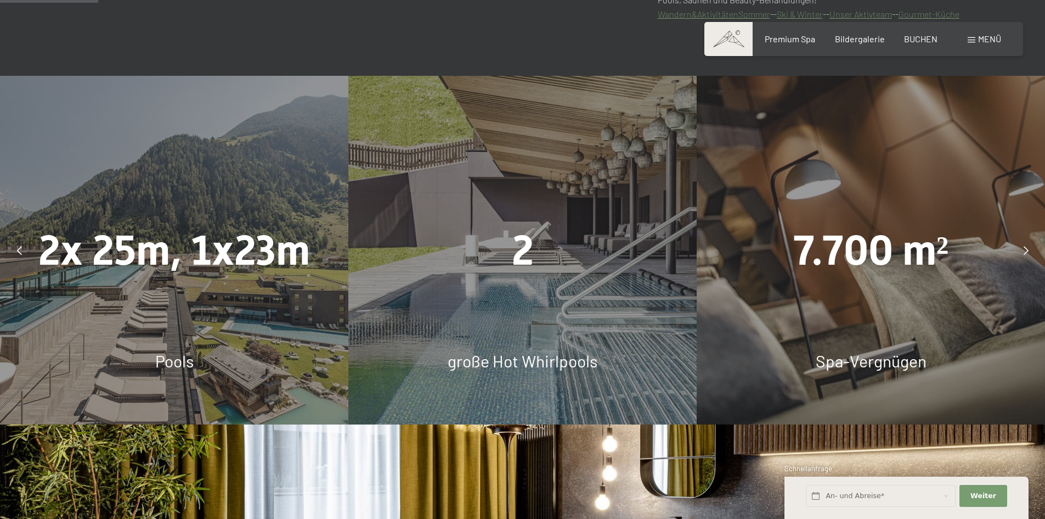
click at [1028, 251] on icon at bounding box center [1026, 250] width 5 height 9
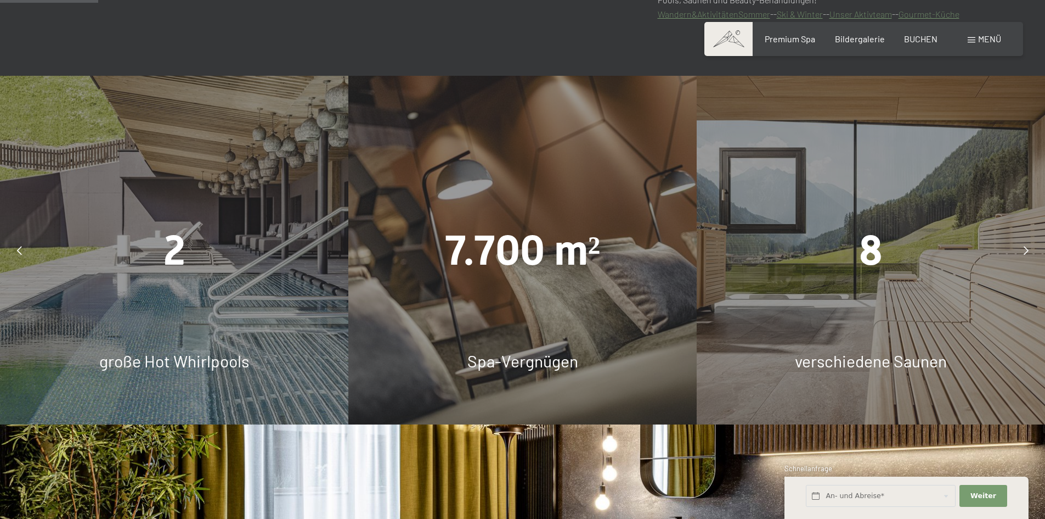
click at [1028, 251] on icon at bounding box center [1026, 250] width 5 height 9
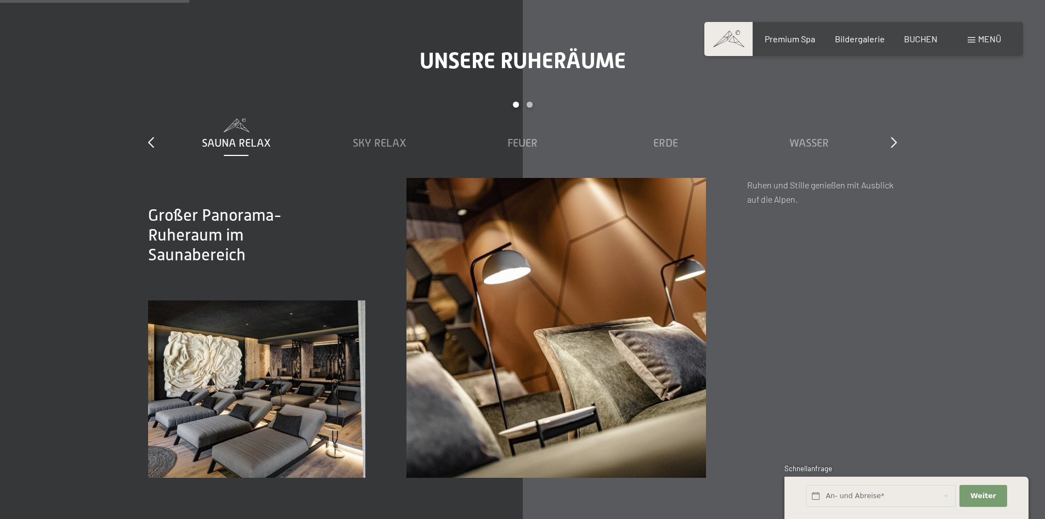
scroll to position [1482, 0]
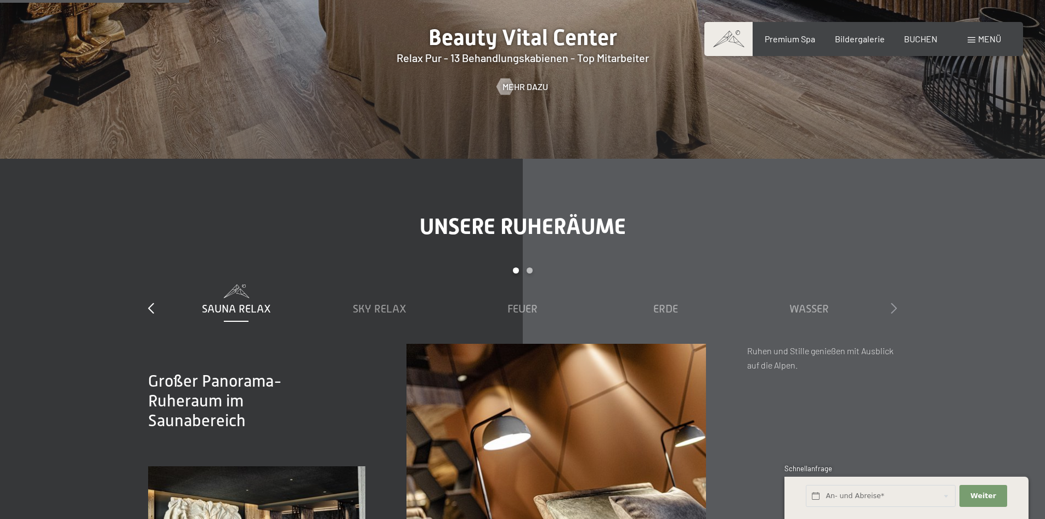
click at [897, 309] on icon at bounding box center [894, 307] width 6 height 11
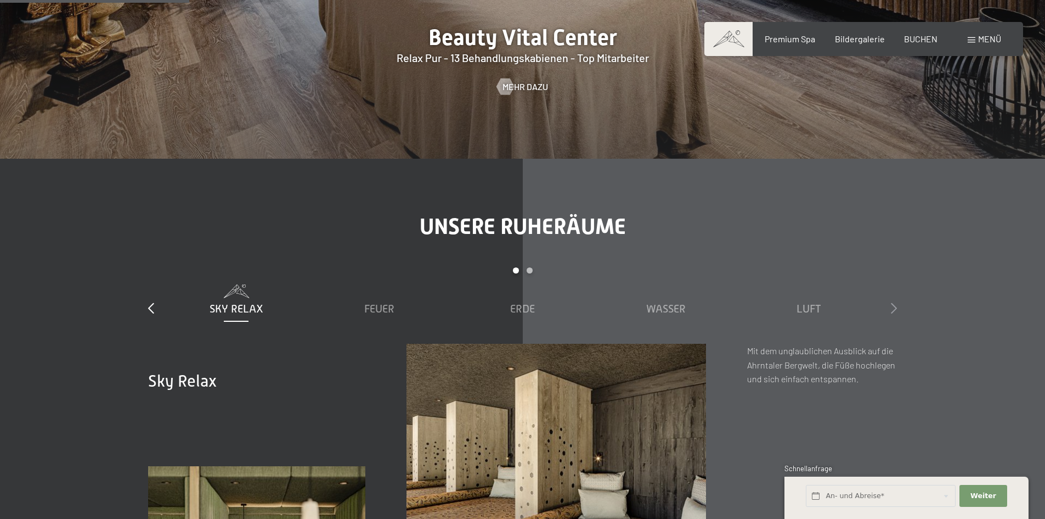
click at [897, 309] on icon at bounding box center [894, 307] width 6 height 11
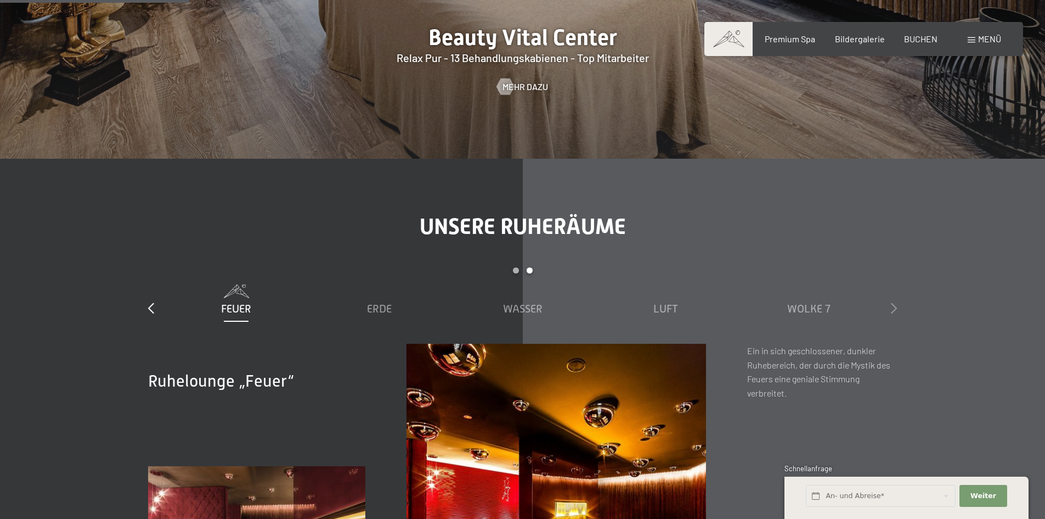
click at [897, 309] on icon at bounding box center [894, 307] width 6 height 11
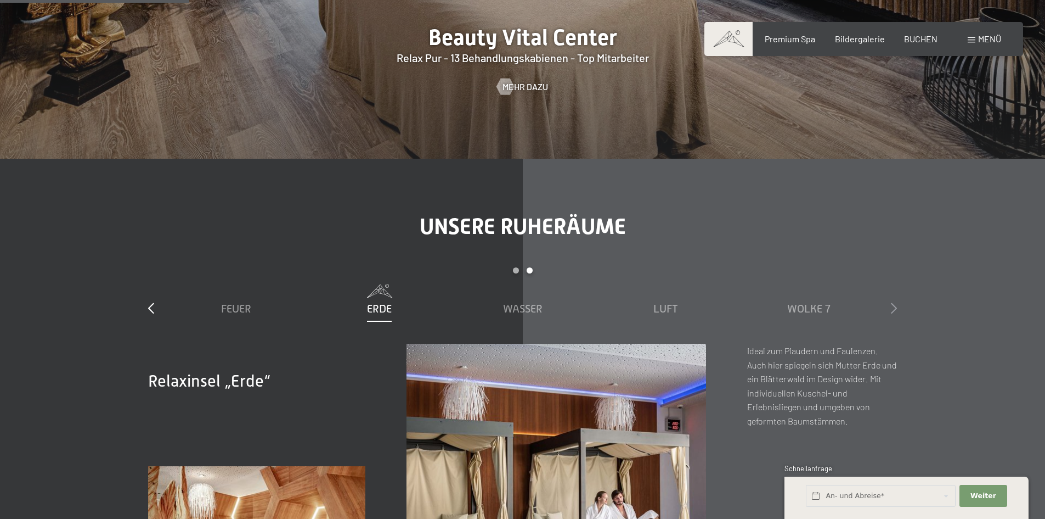
click at [897, 309] on icon at bounding box center [894, 307] width 6 height 11
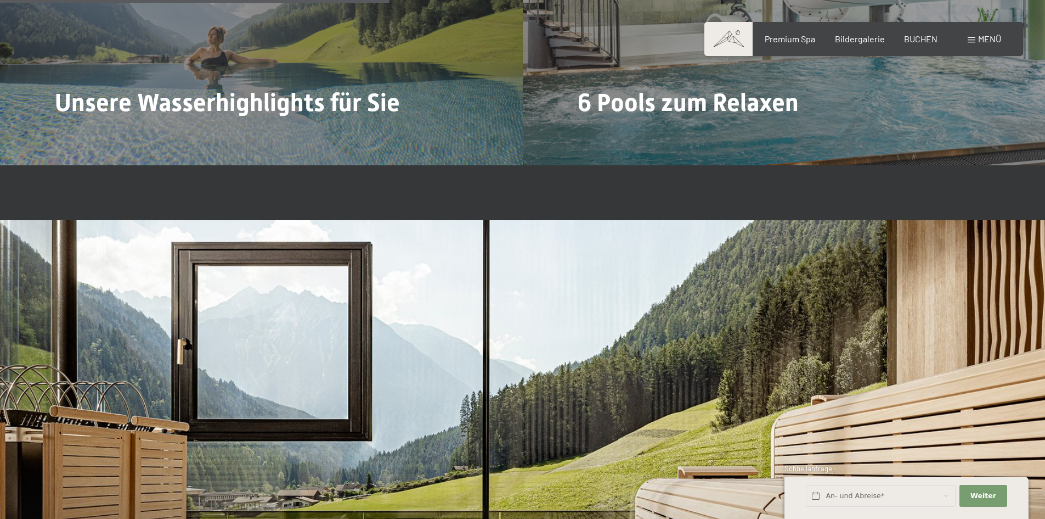
scroll to position [3238, 0]
